Goal: Subscribe to service/newsletter

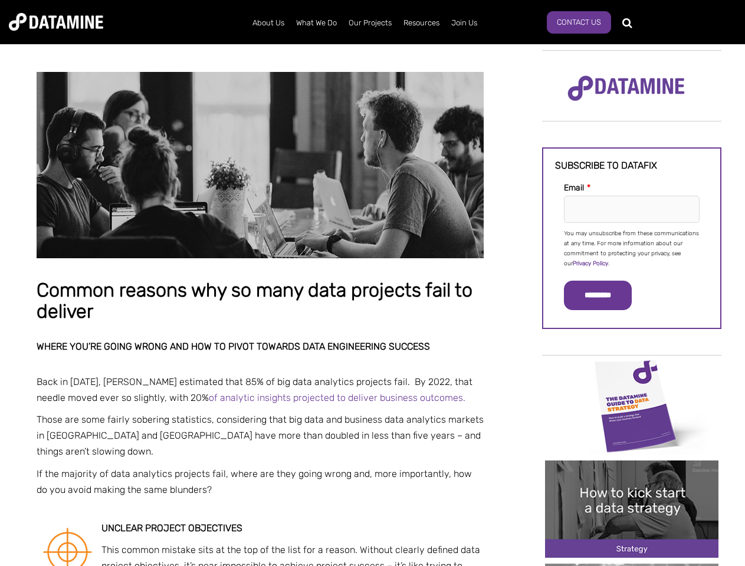
click at [631, 248] on p "You may unsubscribe from these communications at any time. For more information…" at bounding box center [632, 249] width 136 height 40
click at [604, 295] on input "*********" at bounding box center [598, 295] width 68 height 29
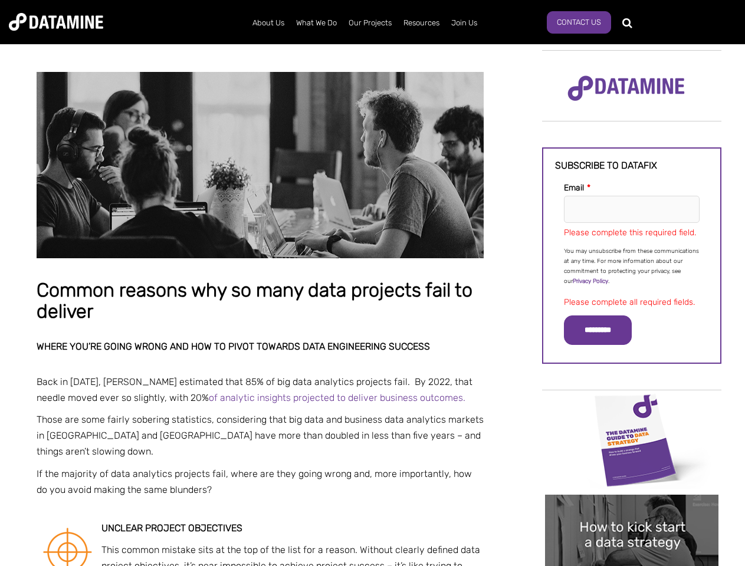
click at [631, 405] on img "Image grid with {{ image_count }} images." at bounding box center [631, 439] width 173 height 97
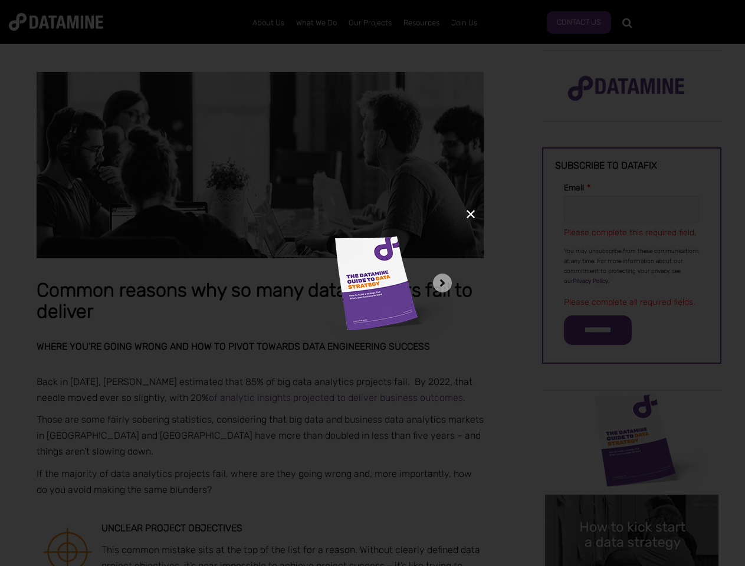
click at [631, 405] on div "✕" at bounding box center [372, 283] width 745 height 566
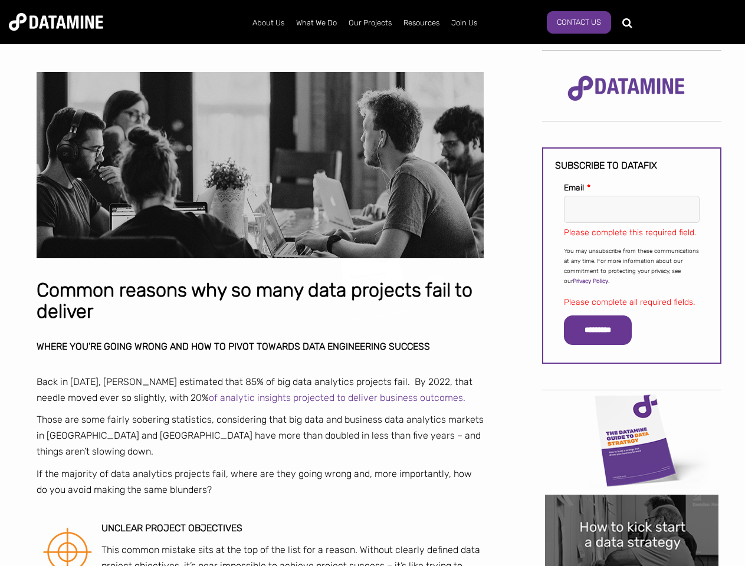
click at [631, 509] on div "✕" at bounding box center [372, 283] width 745 height 566
click at [631, 565] on img "Image grid with {{ image_count }} images." at bounding box center [631, 543] width 173 height 97
click at [631, 565] on div "✕" at bounding box center [372, 283] width 745 height 566
